Goal: Task Accomplishment & Management: Manage account settings

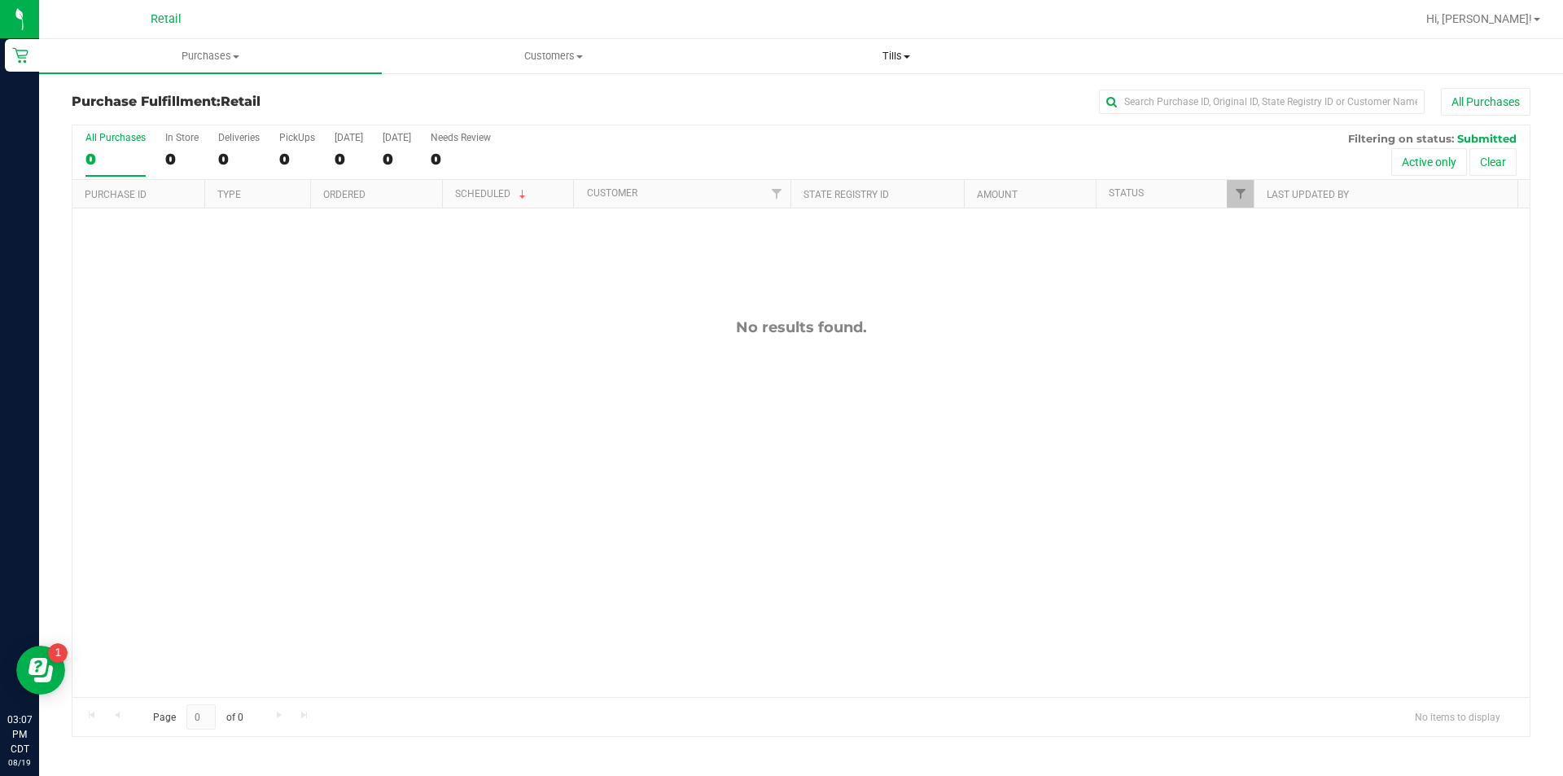
click at [899, 47] on uib-tab-heading "Tills Manage tills" at bounding box center [895, 56] width 341 height 33
click at [918, 104] on li "Manage tills" at bounding box center [896, 99] width 343 height 20
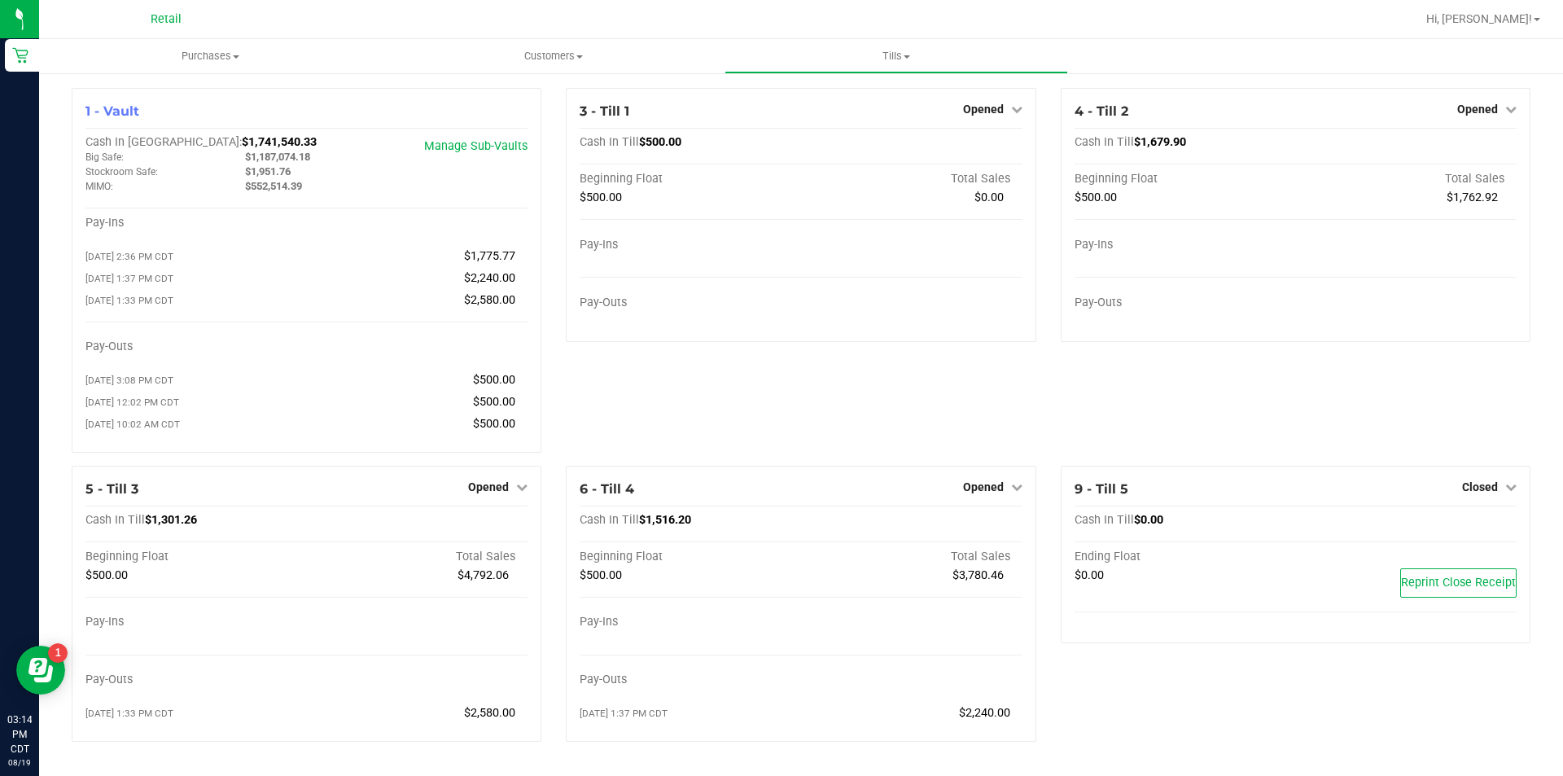
click at [1492, 134] on div "4 - Till 2 Opened Close Till Cash In Till $1,679.90 Beginning Float Total Sales…" at bounding box center [1296, 215] width 470 height 254
click at [1466, 111] on span "Opened" at bounding box center [1477, 109] width 41 height 13
click at [1459, 146] on link "Close Till" at bounding box center [1479, 143] width 44 height 13
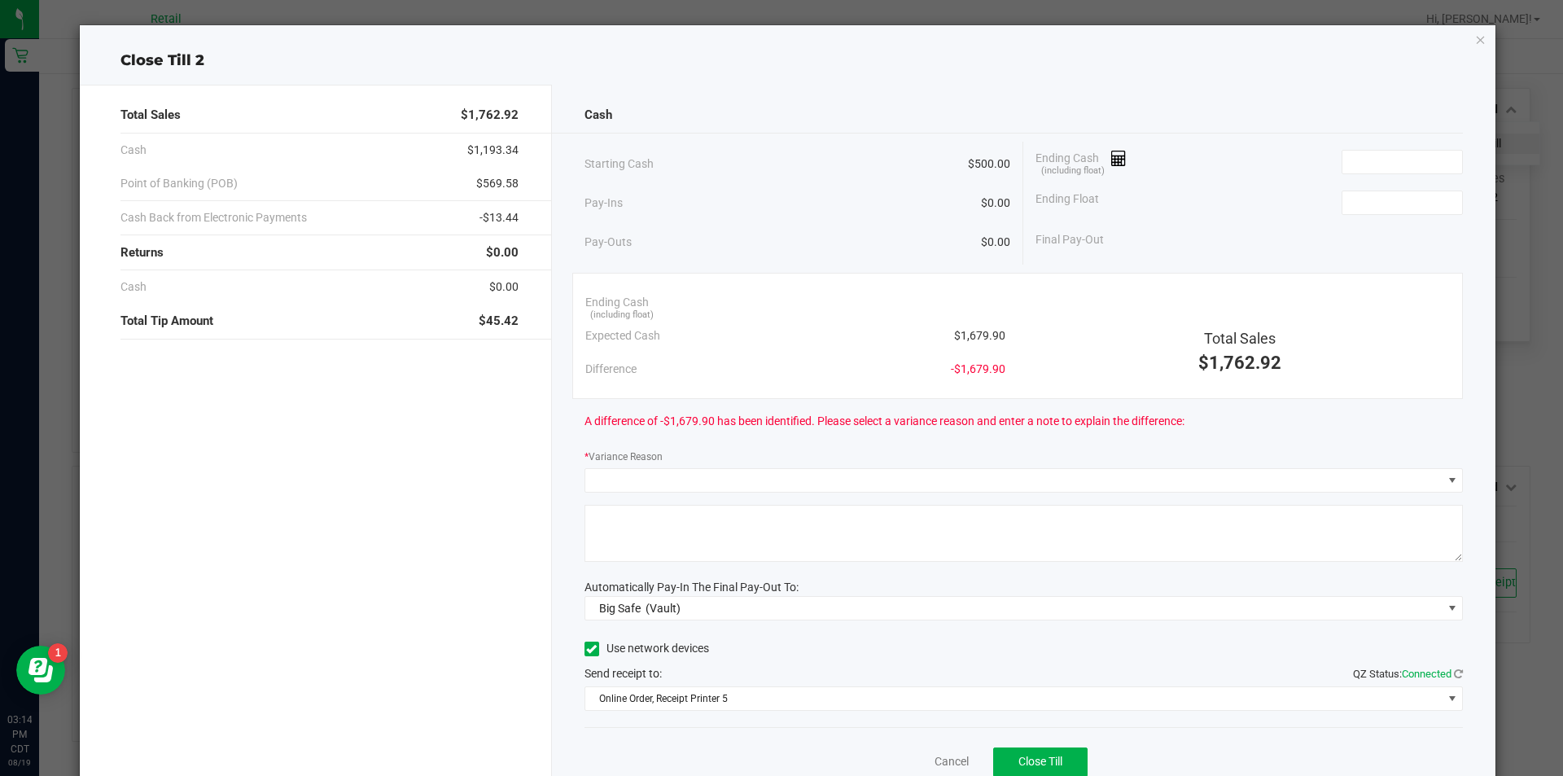
click at [1475, 42] on icon "button" at bounding box center [1480, 39] width 11 height 20
